Goal: Task Accomplishment & Management: Manage account settings

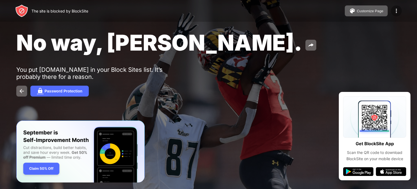
click at [395, 9] on img at bounding box center [396, 11] width 7 height 7
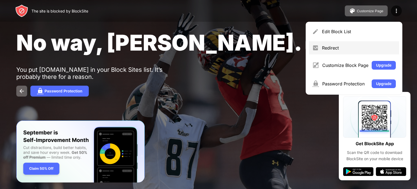
click at [349, 47] on div "Redirect" at bounding box center [359, 47] width 74 height 5
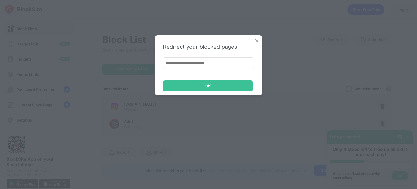
click at [220, 62] on input at bounding box center [208, 62] width 91 height 11
click at [256, 40] on img at bounding box center [256, 40] width 5 height 5
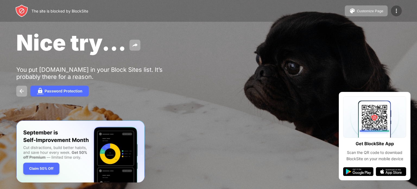
drag, startPoint x: 404, startPoint y: 8, endPoint x: 399, endPoint y: 8, distance: 4.9
click at [401, 8] on div "The site is blocked by BlockSite Customize Page Edit Block List Redirect Custom…" at bounding box center [208, 11] width 417 height 22
click at [397, 8] on img at bounding box center [396, 11] width 7 height 7
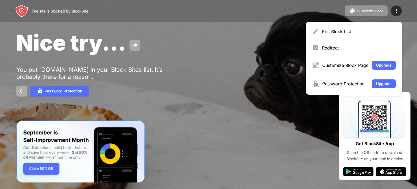
drag, startPoint x: 343, startPoint y: 29, endPoint x: 332, endPoint y: 31, distance: 11.7
click at [333, 31] on div "Edit Block List" at bounding box center [354, 31] width 90 height 13
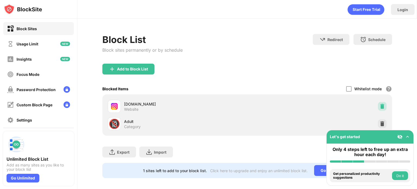
click at [378, 105] on div at bounding box center [382, 106] width 9 height 9
